Goal: Transaction & Acquisition: Purchase product/service

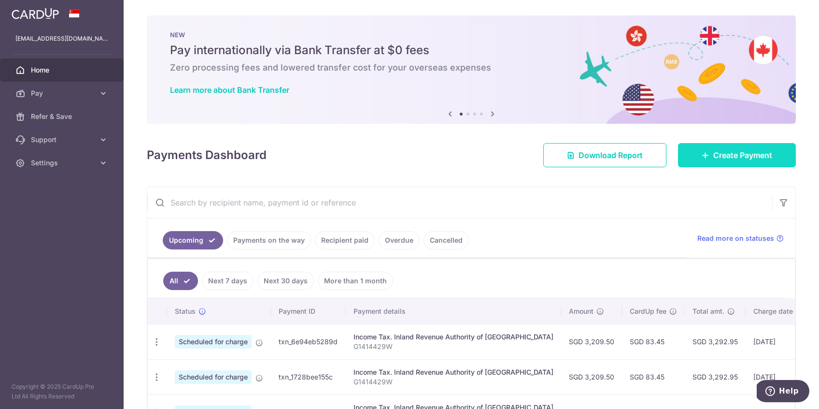
click at [744, 149] on link "Create Payment" at bounding box center [737, 155] width 118 height 24
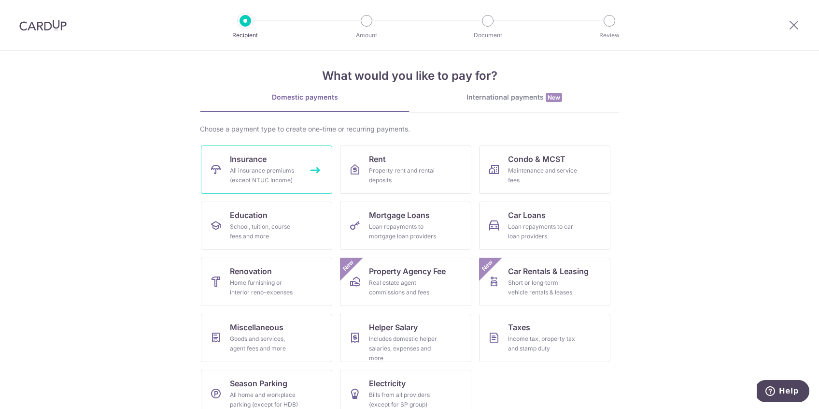
scroll to position [16, 0]
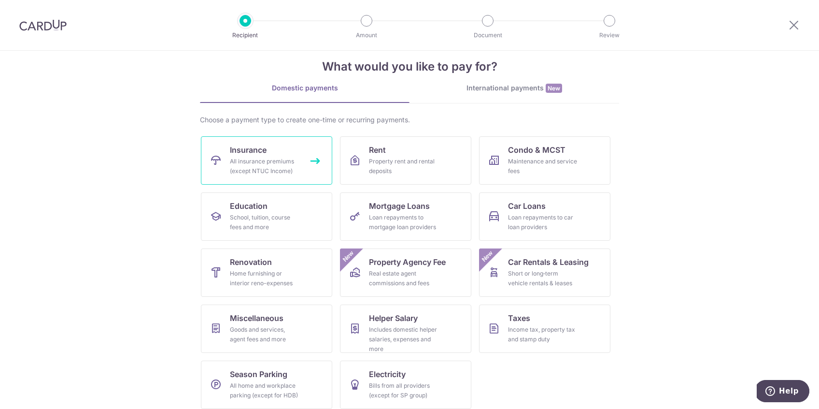
click at [236, 154] on span "Insurance" at bounding box center [248, 150] width 37 height 12
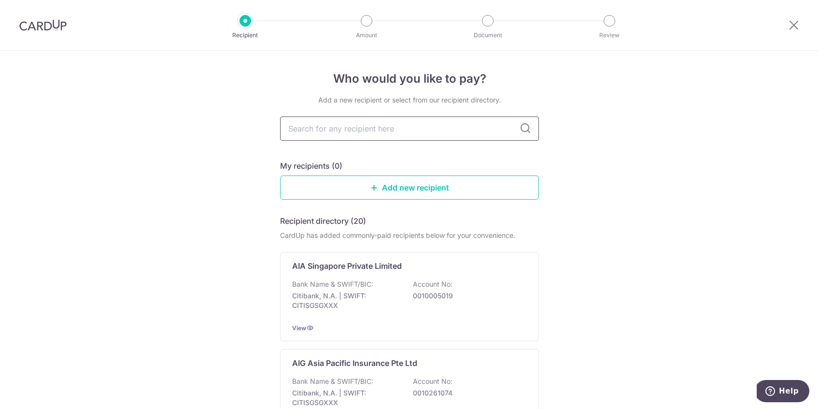
click at [427, 132] on input "text" at bounding box center [409, 128] width 259 height 24
click at [396, 131] on input "text" at bounding box center [409, 128] width 259 height 24
click at [426, 129] on input "text" at bounding box center [409, 128] width 259 height 24
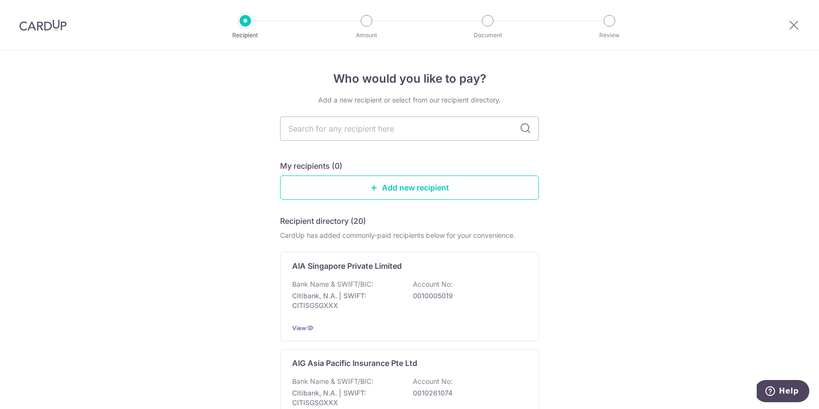
click at [472, 188] on link "Add new recipient" at bounding box center [409, 187] width 259 height 24
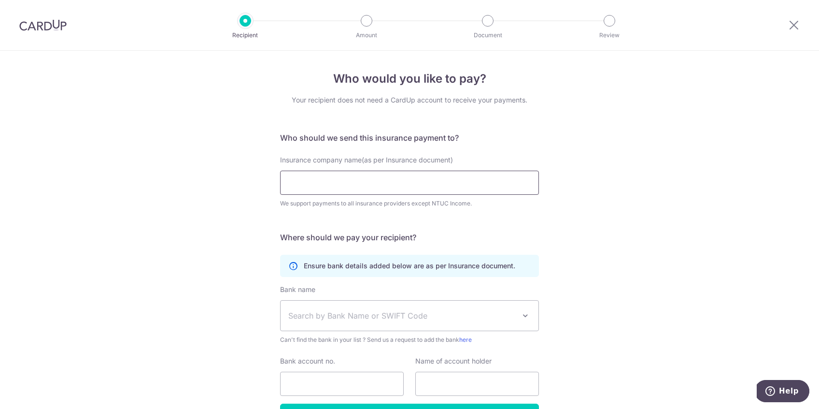
click at [337, 189] on input "Insurance company name(as per Insurance document)" at bounding box center [409, 182] width 259 height 24
type input "h"
type input "AIA Singapore Private Limited"
click at [575, 250] on div "Who would you like to pay? Your recipient does not need a CardUp account to rec…" at bounding box center [409, 262] width 819 height 422
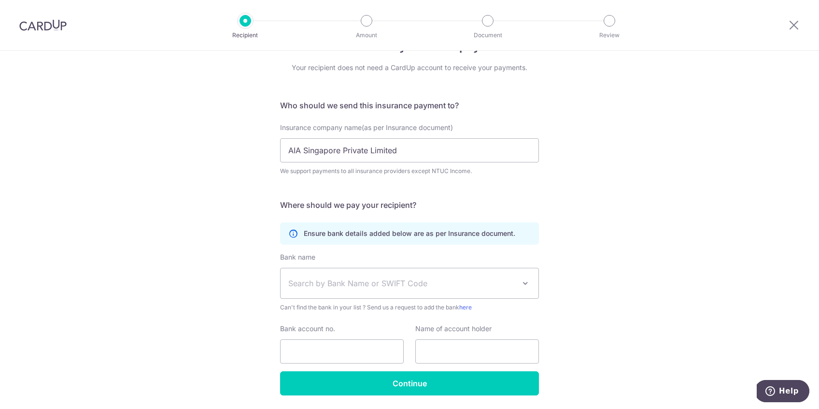
scroll to position [33, 0]
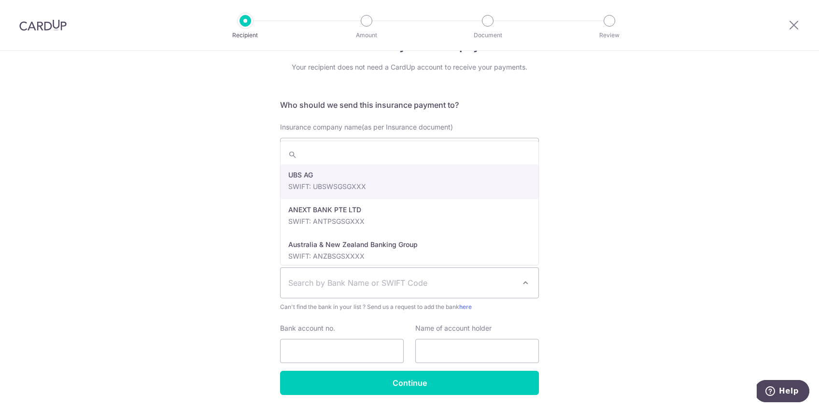
click at [491, 281] on span "Search by Bank Name or SWIFT Code" at bounding box center [401, 283] width 227 height 12
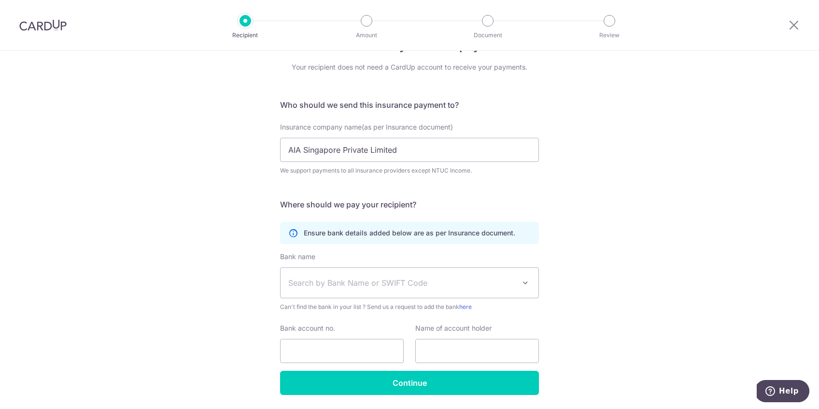
click at [614, 265] on div "Who would you like to pay? Your recipient does not need a CardUp account to rec…" at bounding box center [409, 229] width 819 height 422
click at [500, 287] on span "Search by Bank Name or SWIFT Code" at bounding box center [401, 283] width 227 height 12
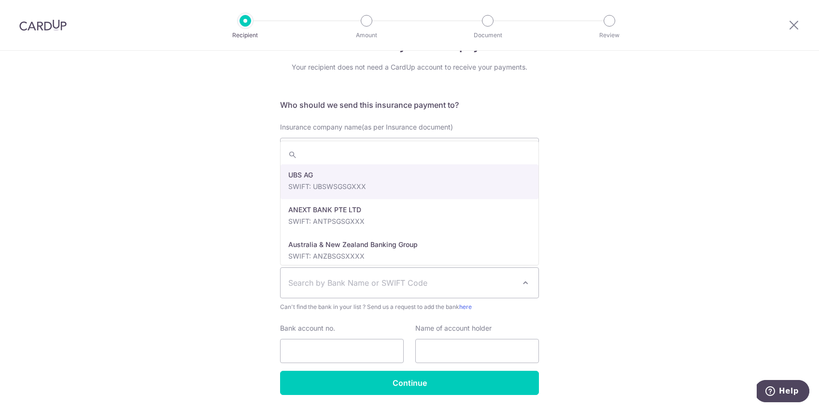
type input "i"
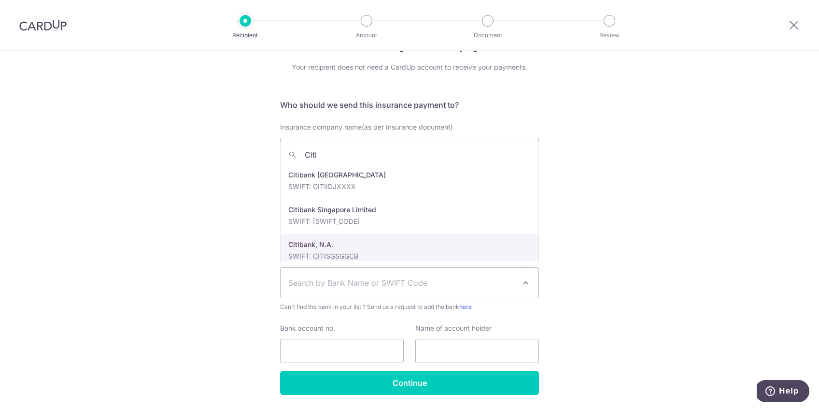
type input "Citi"
select select "22515"
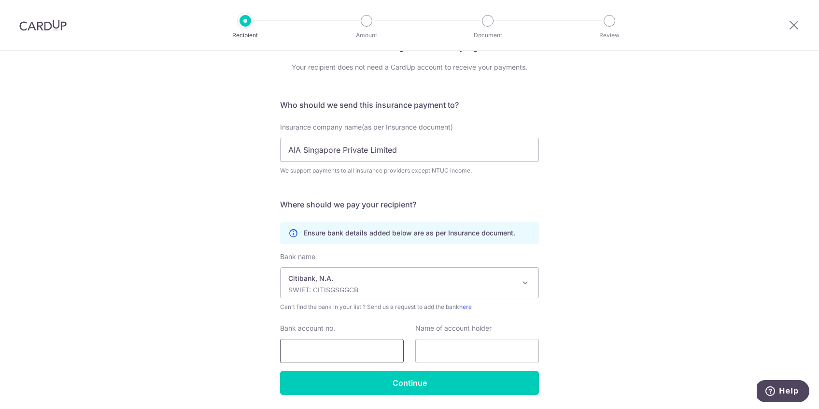
click at [377, 347] on input "Bank account no." at bounding box center [342, 351] width 124 height 24
click at [350, 344] on input "Bank account no." at bounding box center [342, 351] width 124 height 24
paste input "001-0005-019"
click at [407, 343] on div "Bank account no. 001-0005-019" at bounding box center [341, 343] width 135 height 40
click at [453, 344] on input "text" at bounding box center [477, 351] width 124 height 24
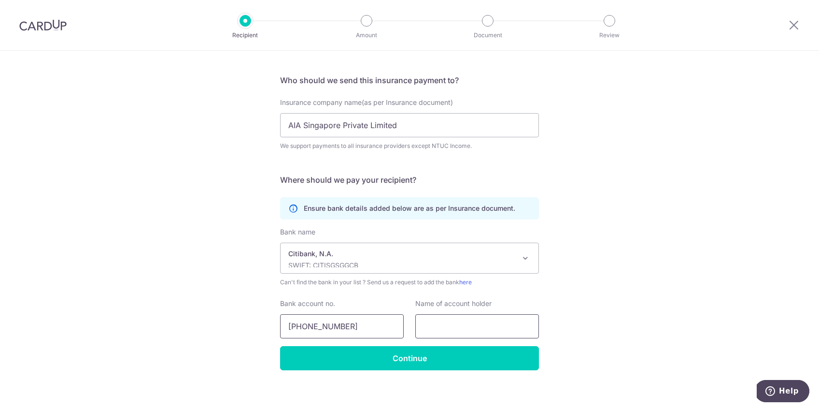
scroll to position [57, 0]
click at [304, 327] on input "001-0005-019" at bounding box center [342, 326] width 124 height 24
click at [326, 325] on input "0010005-019" at bounding box center [342, 326] width 124 height 24
type input "0010005019"
click at [457, 311] on div "Name of account holder" at bounding box center [477, 319] width 124 height 40
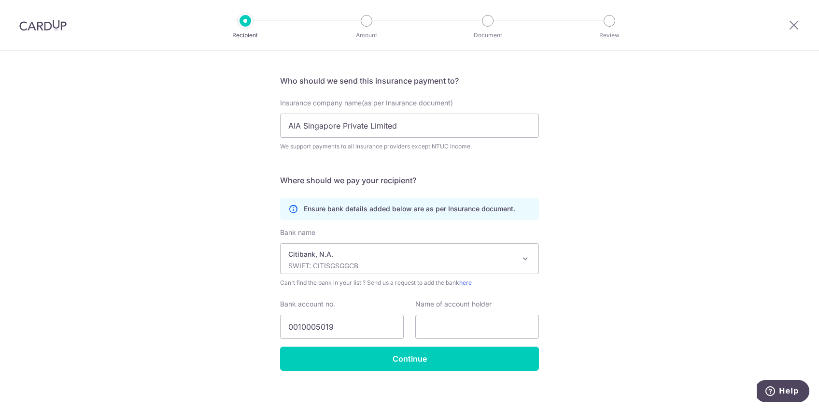
click at [457, 311] on div "Name of account holder" at bounding box center [477, 319] width 124 height 40
click at [457, 331] on input "text" at bounding box center [477, 326] width 124 height 24
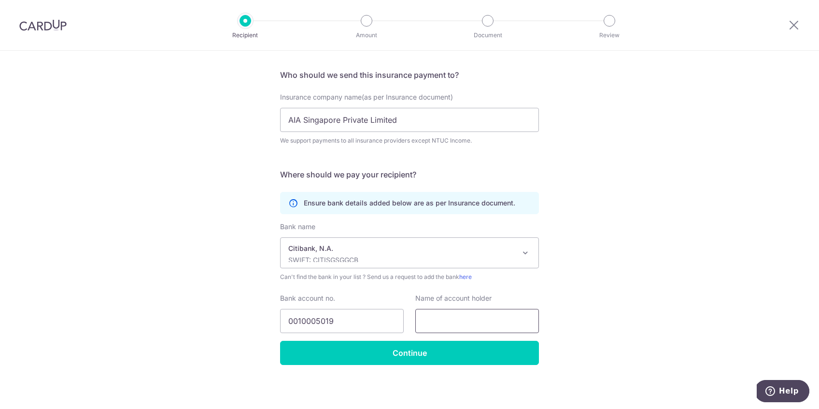
scroll to position [64, 0]
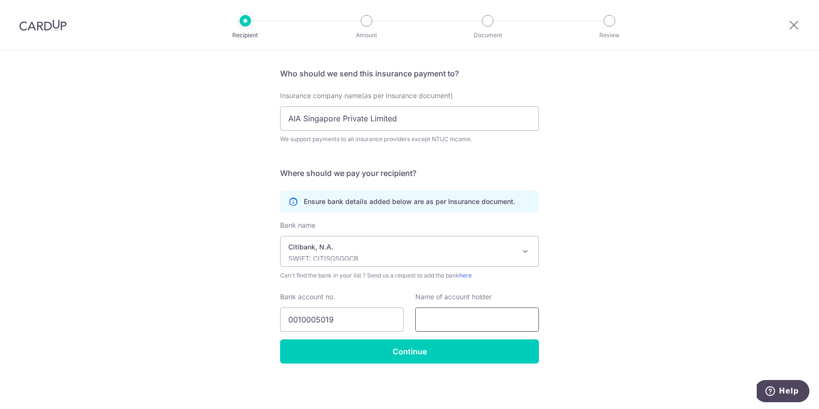
click at [454, 323] on input "text" at bounding box center [477, 319] width 124 height 24
click at [293, 201] on icon at bounding box center [293, 202] width 10 height 10
click at [291, 200] on icon at bounding box center [293, 202] width 10 height 10
click at [452, 316] on input "text" at bounding box center [477, 319] width 124 height 24
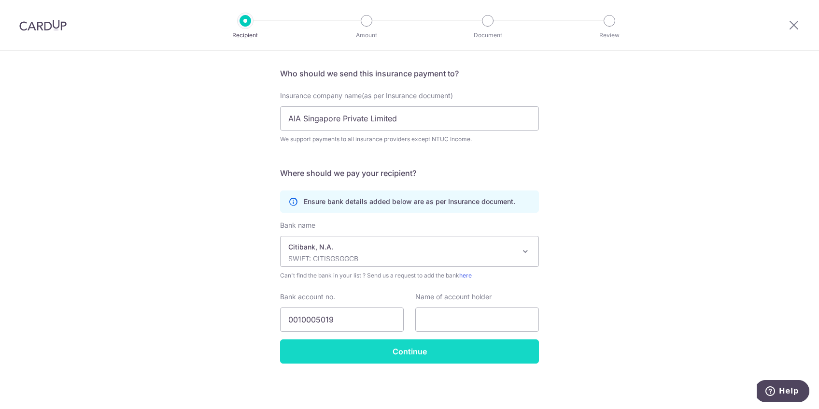
click at [416, 350] on input "Continue" at bounding box center [409, 351] width 259 height 24
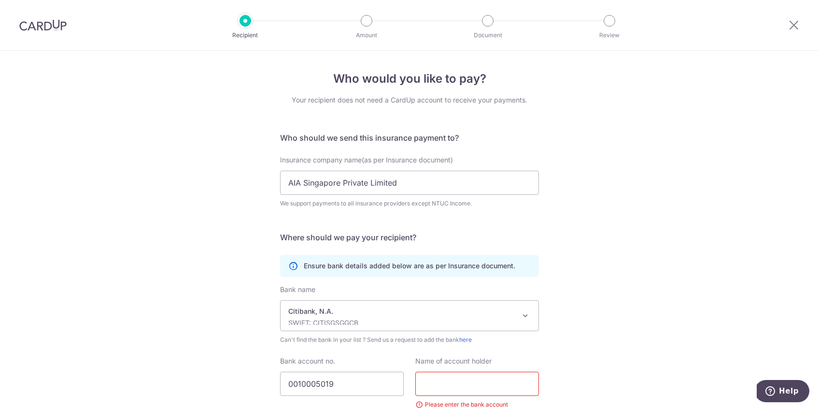
scroll to position [87, 0]
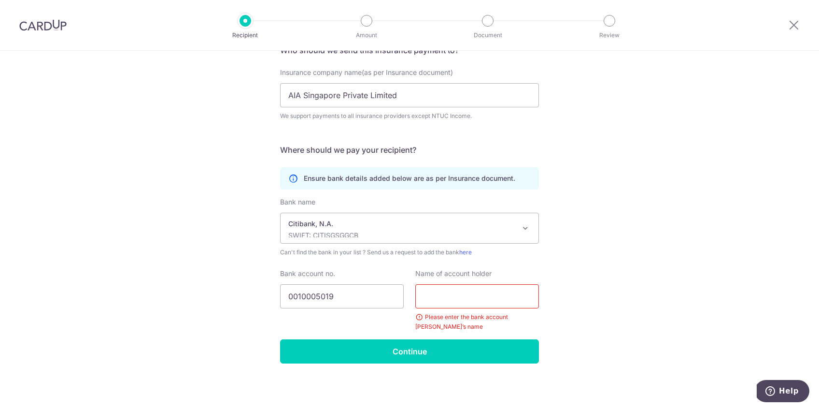
click at [456, 308] on input "text" at bounding box center [477, 296] width 124 height 24
type input "A"
type input "I"
type input "AIA"
click at [417, 83] on input "AIA Singapore Private Limited" at bounding box center [409, 95] width 259 height 24
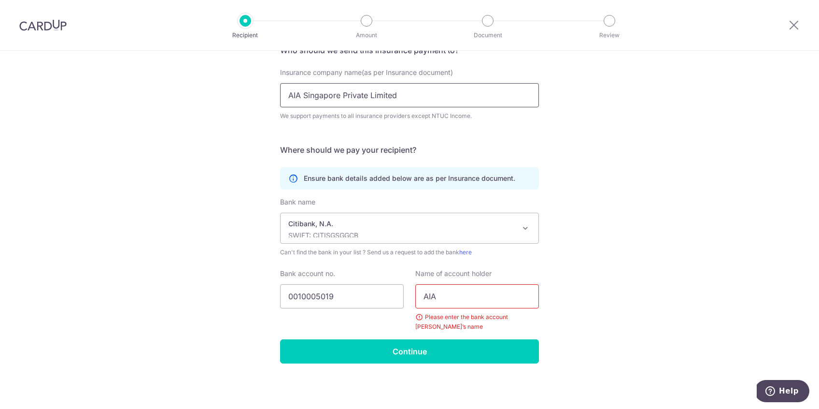
drag, startPoint x: 413, startPoint y: 85, endPoint x: 359, endPoint y: 95, distance: 54.9
click at [359, 95] on input "AIA Singapore Private Limited" at bounding box center [409, 95] width 259 height 24
drag, startPoint x: 405, startPoint y: 96, endPoint x: 285, endPoint y: 95, distance: 119.3
click at [284, 95] on input "AIA Singapore Private Limited" at bounding box center [409, 95] width 259 height 24
drag, startPoint x: 445, startPoint y: 293, endPoint x: 417, endPoint y: 293, distance: 27.5
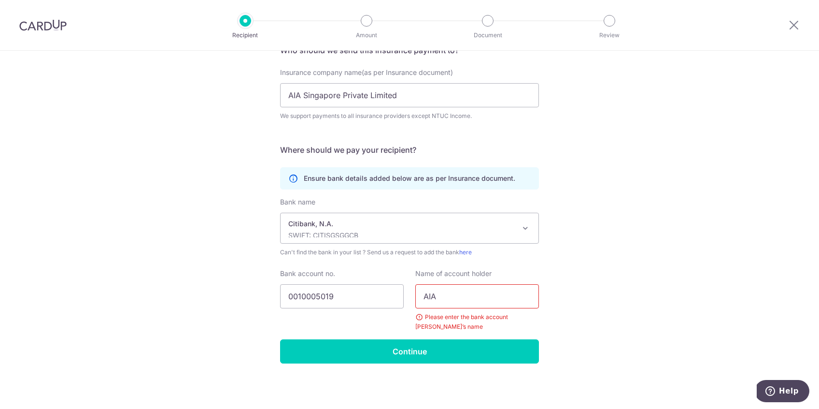
click at [417, 293] on input "AIA" at bounding box center [477, 296] width 124 height 24
paste input "AIA Singapore Private Limited"
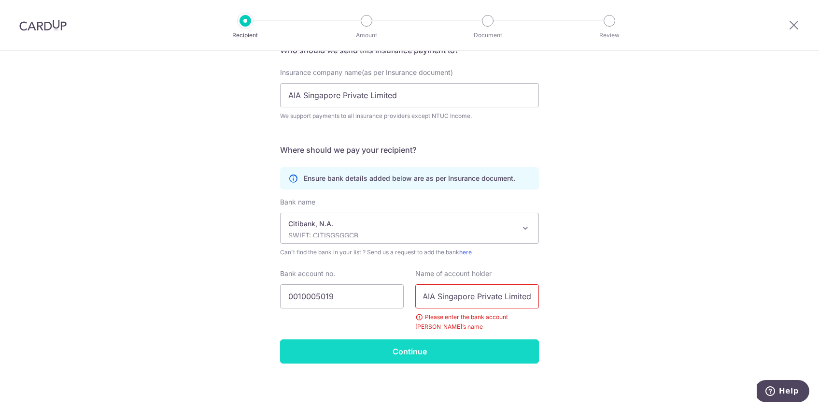
type input "AIA Singapore Private Limited"
click at [400, 349] on input "Continue" at bounding box center [409, 351] width 259 height 24
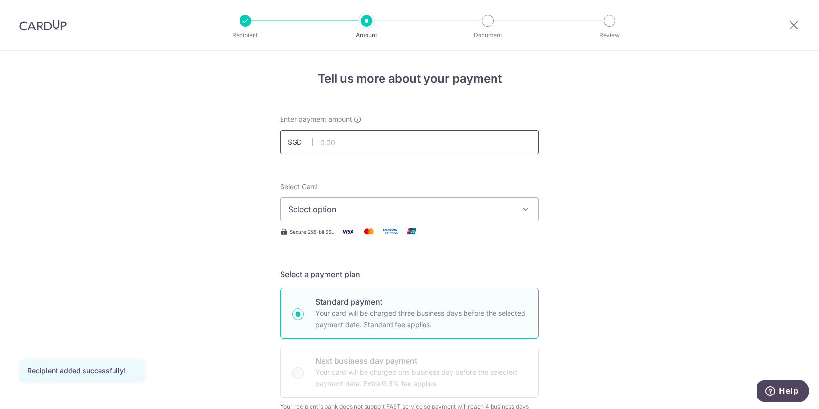
click at [345, 131] on input "text" at bounding box center [409, 142] width 259 height 24
type input "2,519.75"
click at [366, 216] on button "Select option" at bounding box center [409, 209] width 259 height 24
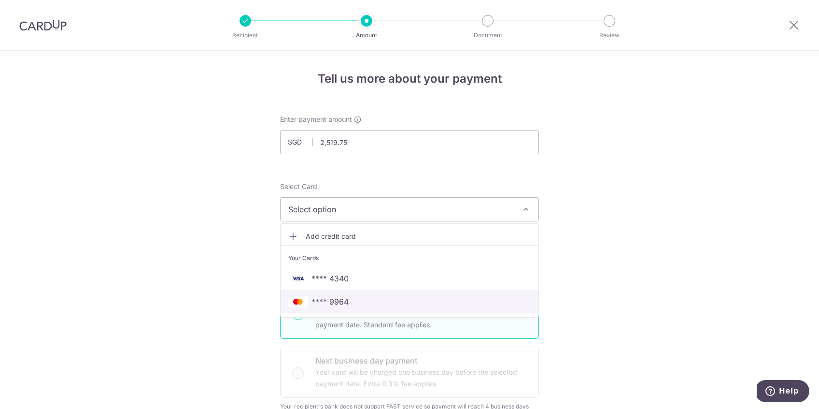
click at [347, 303] on span "**** 9964" at bounding box center [329, 302] width 37 height 12
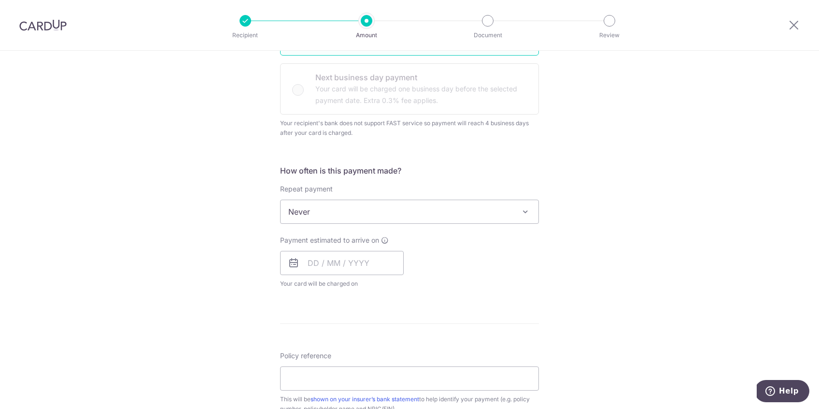
scroll to position [283, 0]
click at [349, 269] on input "text" at bounding box center [342, 262] width 124 height 24
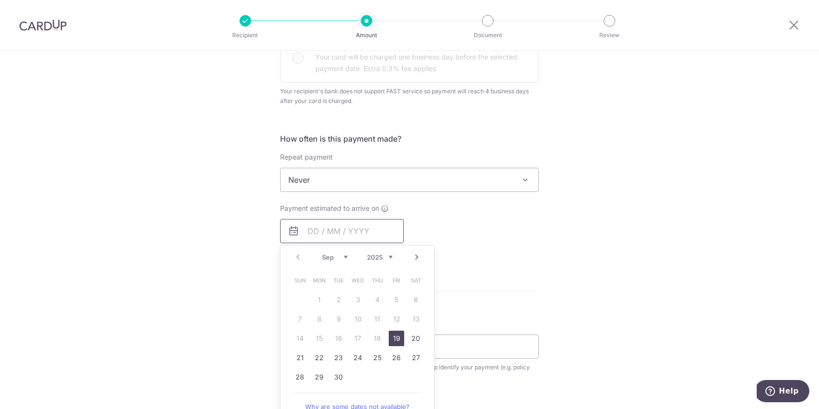
scroll to position [332, 0]
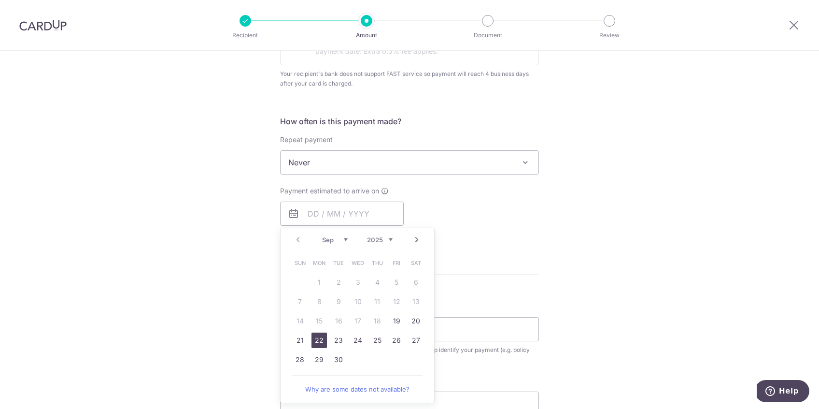
click at [324, 345] on link "22" at bounding box center [318, 339] width 15 height 15
type input "22/09/2025"
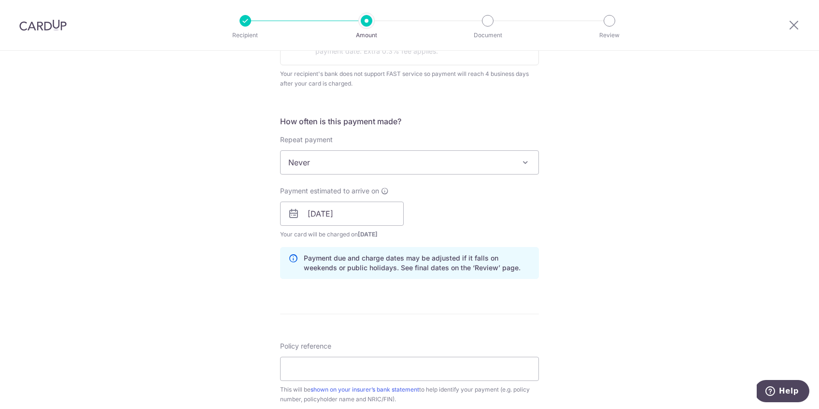
click at [491, 224] on div "Payment estimated to arrive on 22/09/2025 Prev Next Sep Oct Nov Dec 2025 2026 2…" at bounding box center [409, 212] width 270 height 53
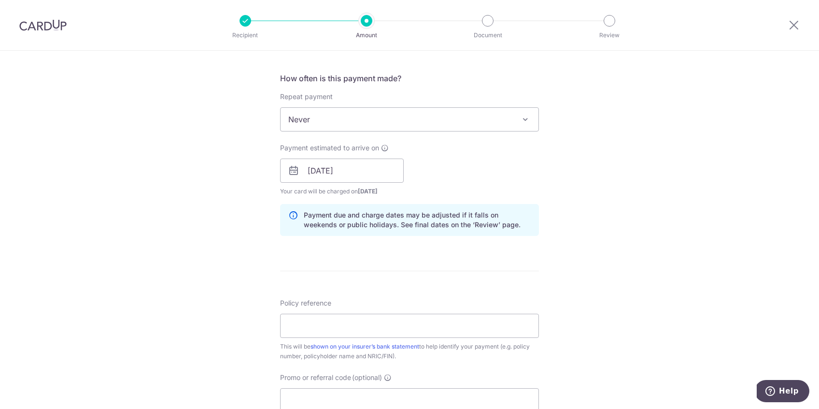
scroll to position [376, 0]
click at [347, 323] on input "Policy reference" at bounding box center [409, 325] width 259 height 24
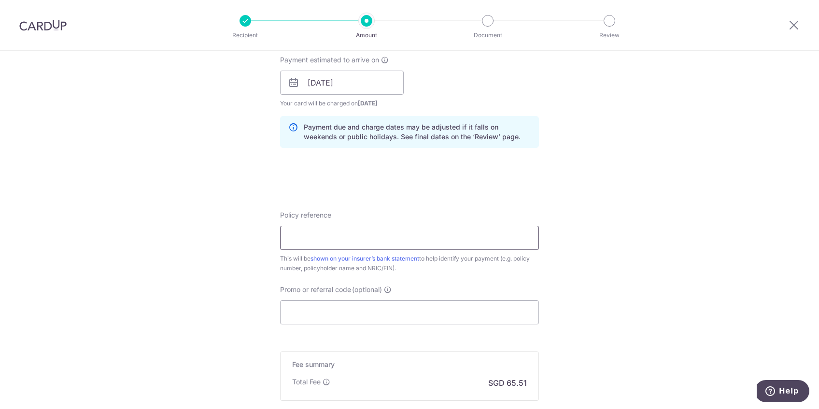
scroll to position [462, 0]
paste input "L544664261"
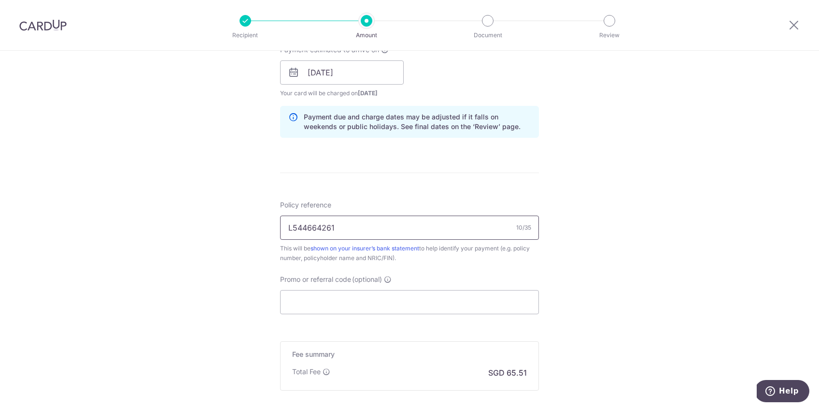
scroll to position [525, 0]
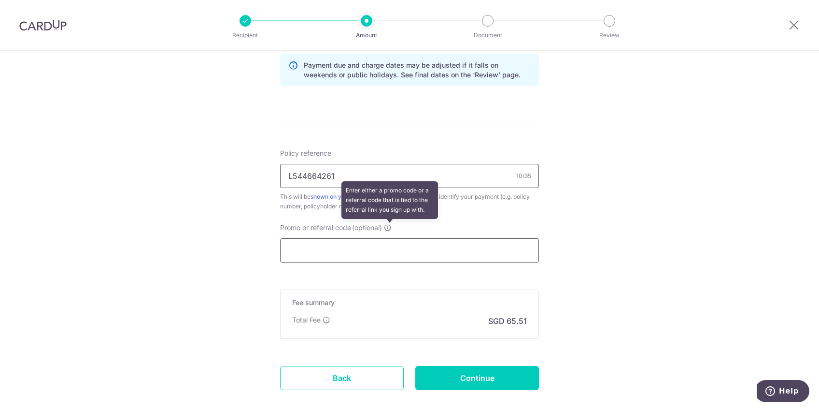
type input "L544664261"
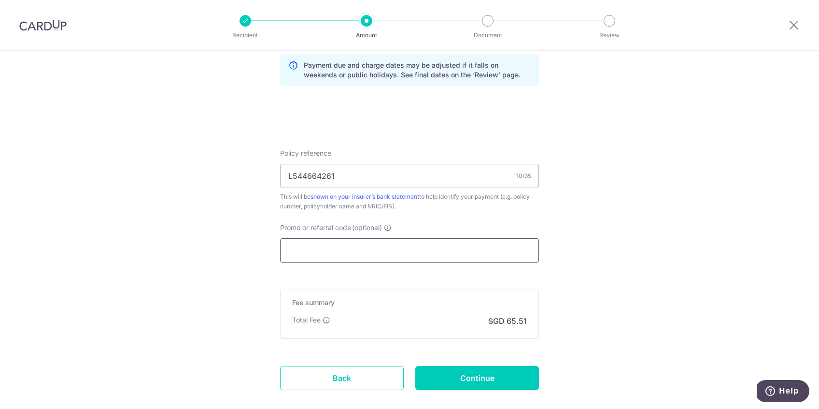
click at [375, 246] on input "Promo or referral code (optional)" at bounding box center [409, 250] width 259 height 24
click at [341, 262] on form "Enter payment amount SGD 2,519.75 2519.75 Recipient added successfully! Select …" at bounding box center [409, 3] width 259 height 827
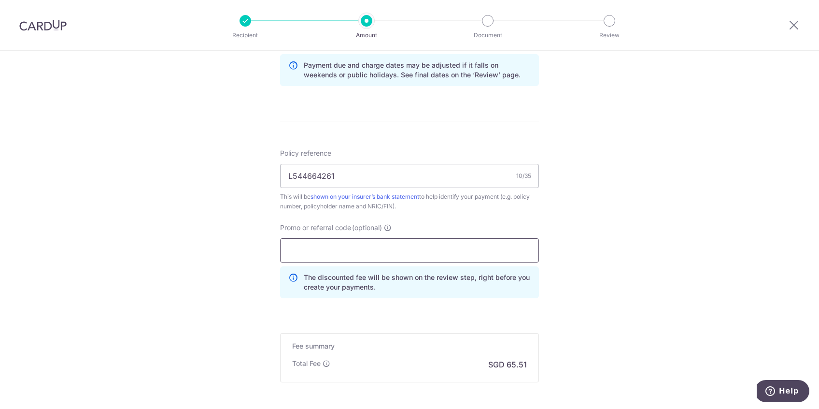
click at [337, 253] on input "Promo or referral code (optional)" at bounding box center [409, 250] width 259 height 24
paste input "MILELION"
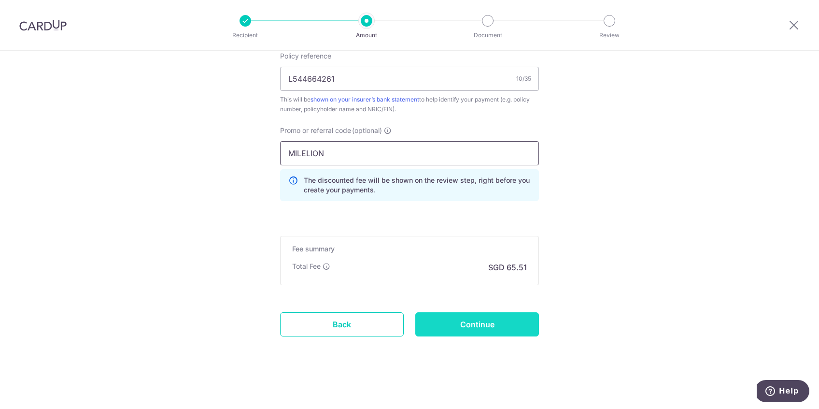
type input "MILELION"
click at [471, 324] on input "Continue" at bounding box center [477, 324] width 124 height 24
type input "Create Schedule"
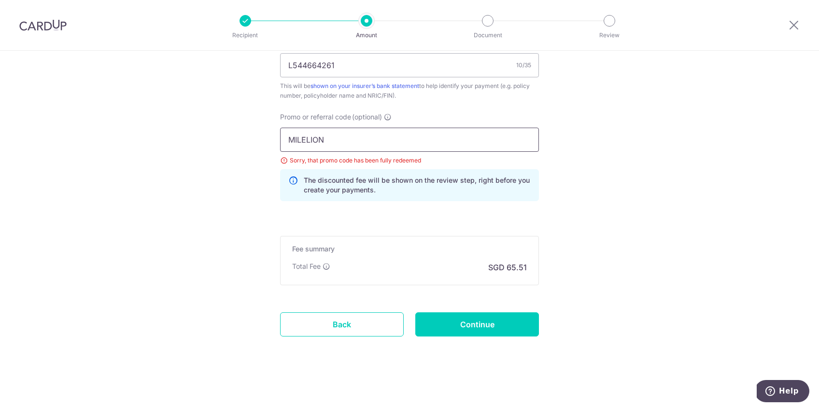
click at [348, 128] on input "MILELION" at bounding box center [409, 139] width 259 height 24
drag, startPoint x: 334, startPoint y: 136, endPoint x: 247, endPoint y: 136, distance: 86.4
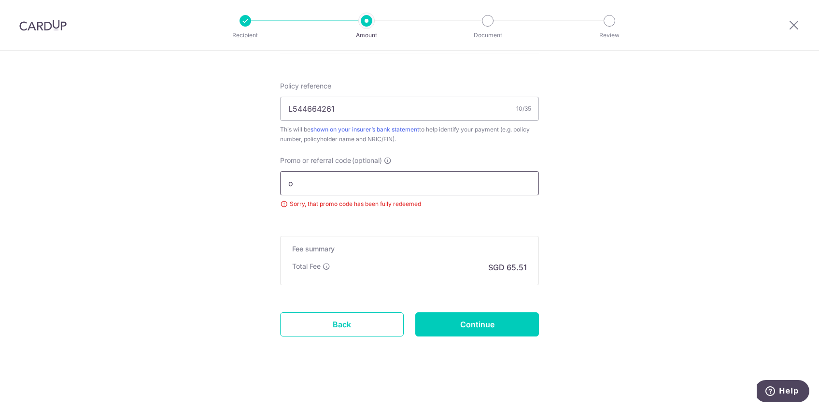
scroll to position [636, 0]
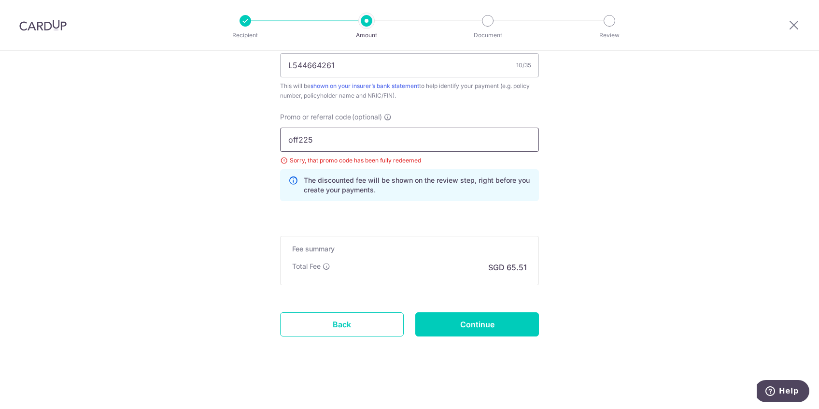
drag, startPoint x: 297, startPoint y: 138, endPoint x: 238, endPoint y: 138, distance: 59.4
type input "OFF225"
click at [439, 332] on input "Continue" at bounding box center [477, 324] width 124 height 24
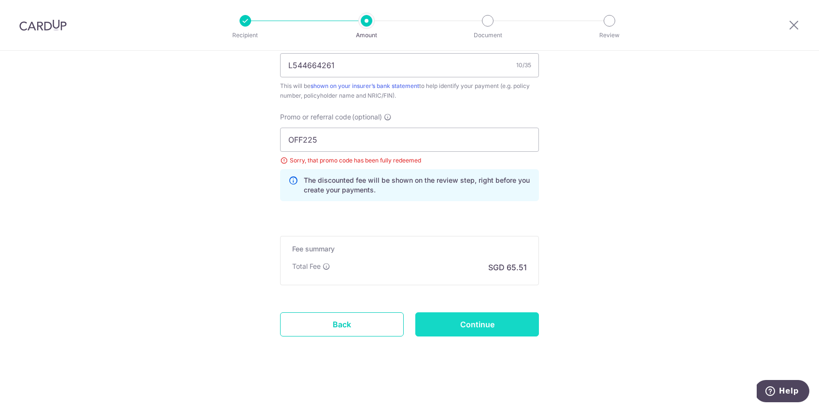
type input "Update Schedule"
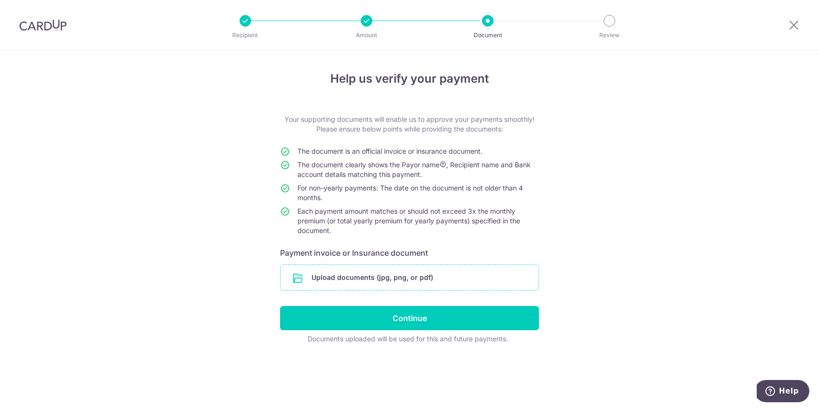
click at [301, 278] on input "file" at bounding box center [410, 277] width 258 height 25
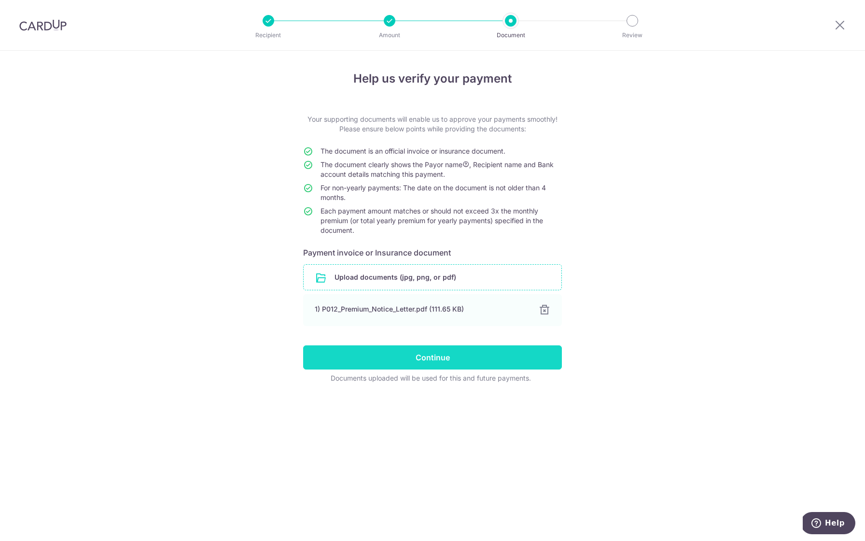
click at [358, 352] on input "Continue" at bounding box center [432, 357] width 259 height 24
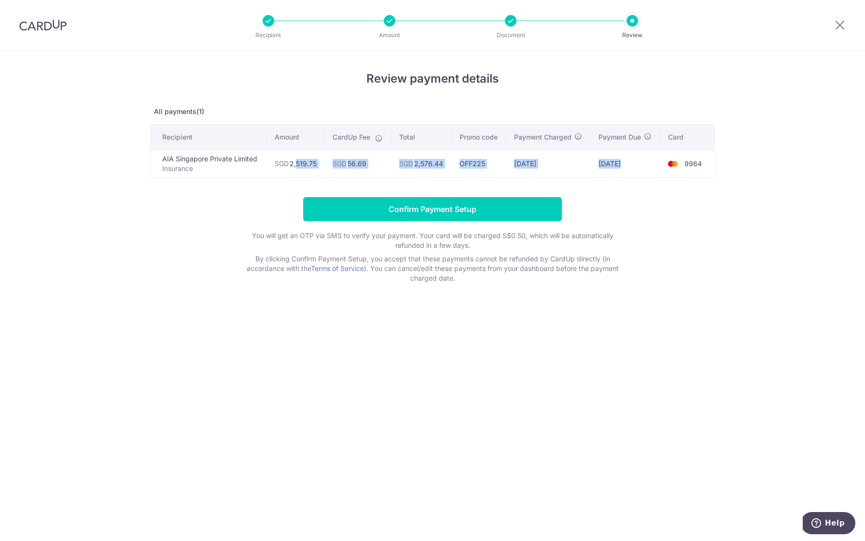
drag, startPoint x: 292, startPoint y: 161, endPoint x: 664, endPoint y: 162, distance: 371.4
click at [664, 162] on tr "AIA Singapore Private Limited Insurance SGD 2,519.75 SGD 56.69 SGD 2,576.44 OFF…" at bounding box center [433, 164] width 564 height 28
click at [388, 203] on input "Confirm Payment Setup" at bounding box center [432, 209] width 259 height 24
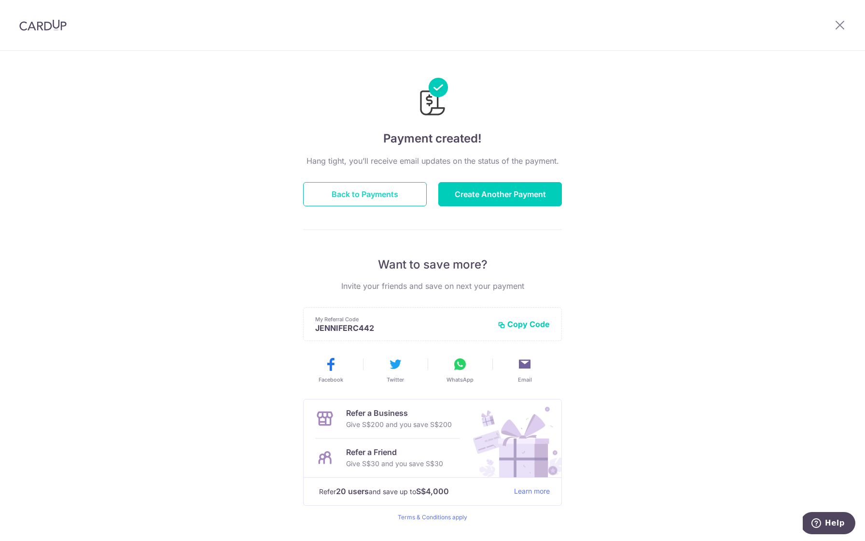
click at [409, 191] on button "Back to Payments" at bounding box center [365, 194] width 124 height 24
